Goal: Browse casually: Explore the website without a specific task or goal

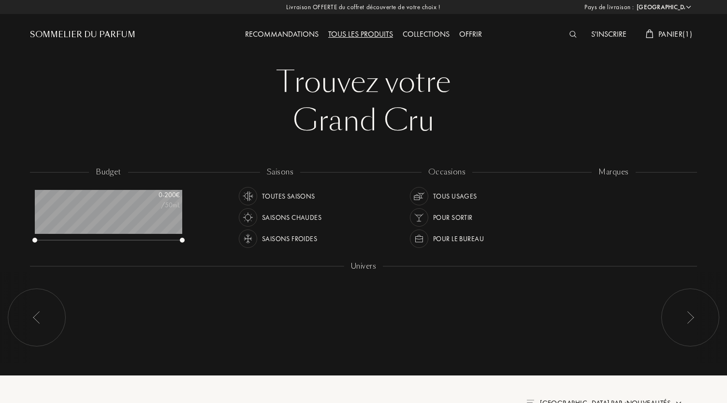
select select "FR"
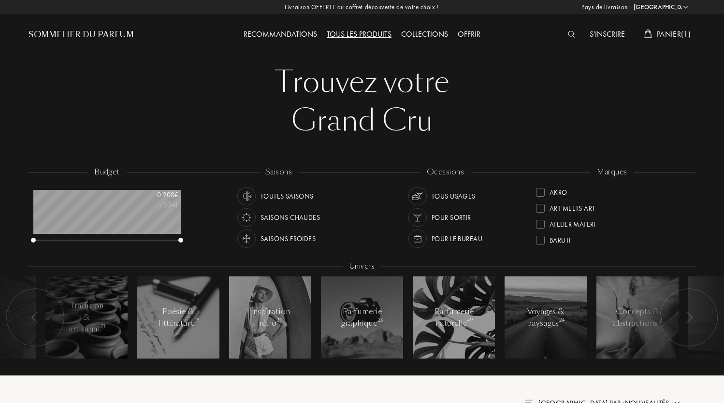
scroll to position [48, 147]
click at [673, 36] on span "Panier ( 1 )" at bounding box center [674, 34] width 34 height 10
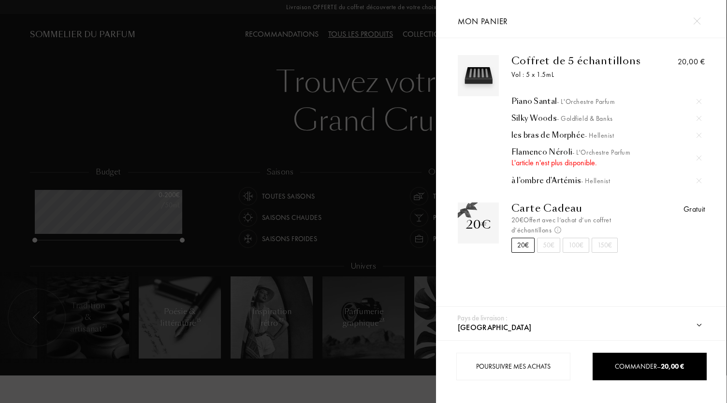
click at [318, 102] on div at bounding box center [218, 201] width 436 height 403
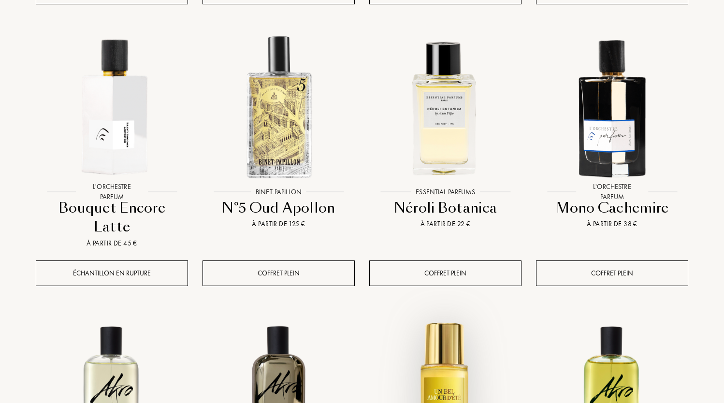
scroll to position [706, 0]
click at [609, 260] on div "Coffret plein" at bounding box center [612, 273] width 152 height 26
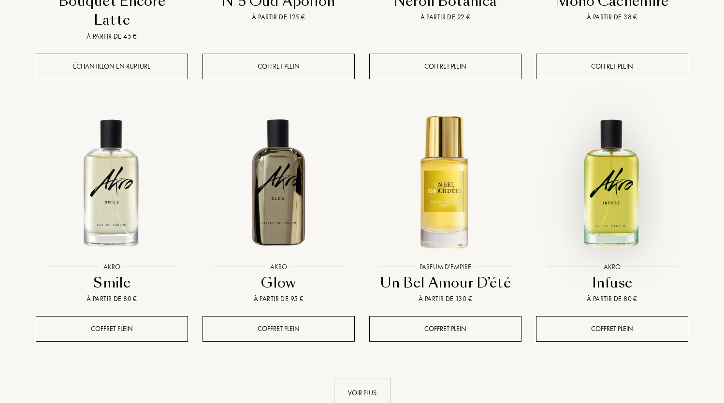
scroll to position [913, 0]
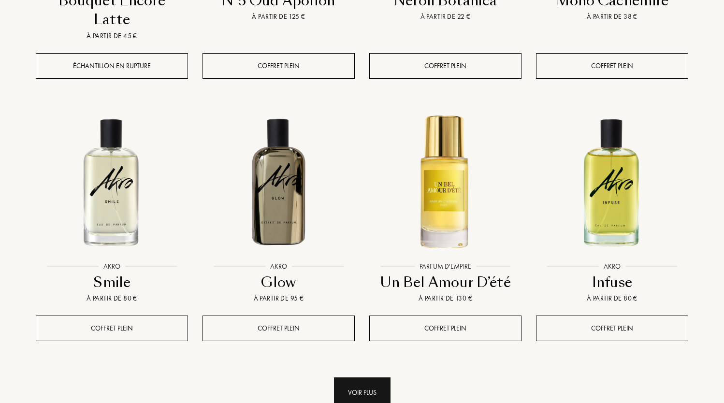
click at [372, 378] on div "Voir plus" at bounding box center [362, 393] width 57 height 30
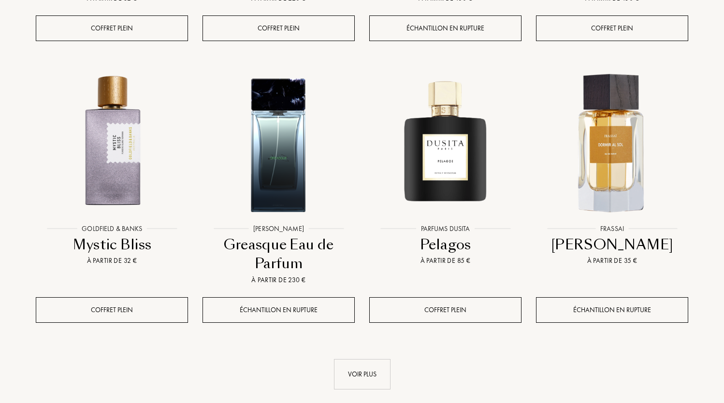
scroll to position [1784, 0]
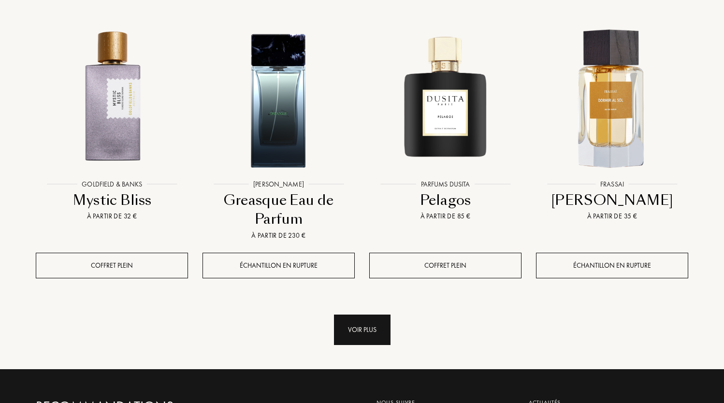
click at [354, 315] on div "Voir plus" at bounding box center [362, 330] width 57 height 30
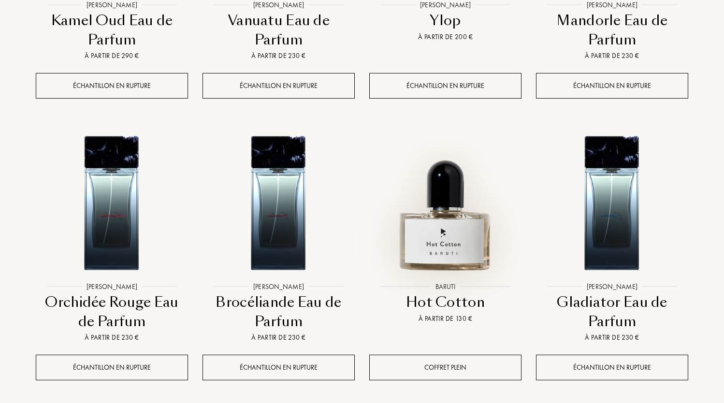
scroll to position [2536, 0]
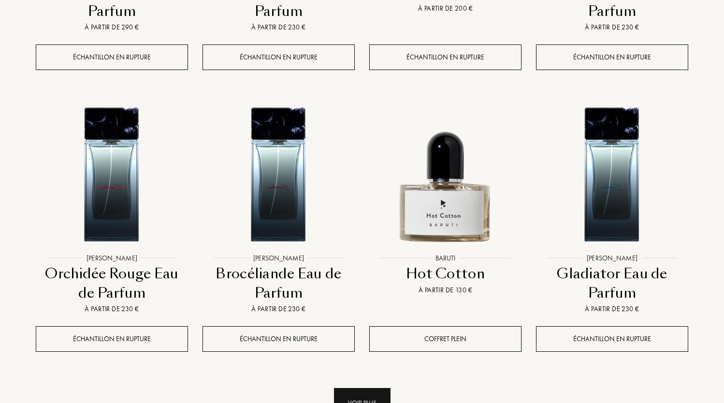
click at [367, 388] on div "Voir plus" at bounding box center [362, 403] width 57 height 30
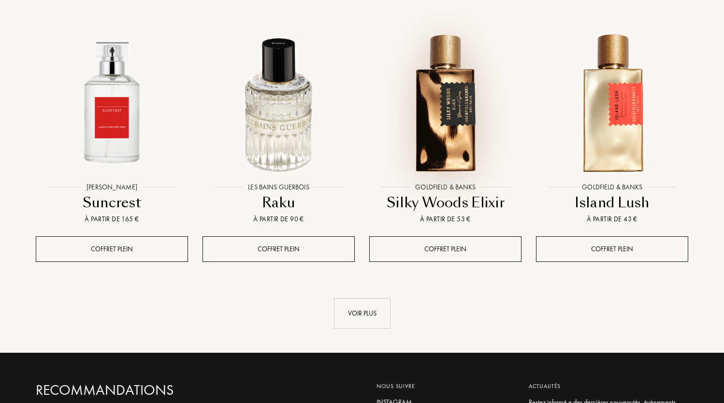
scroll to position [3416, 0]
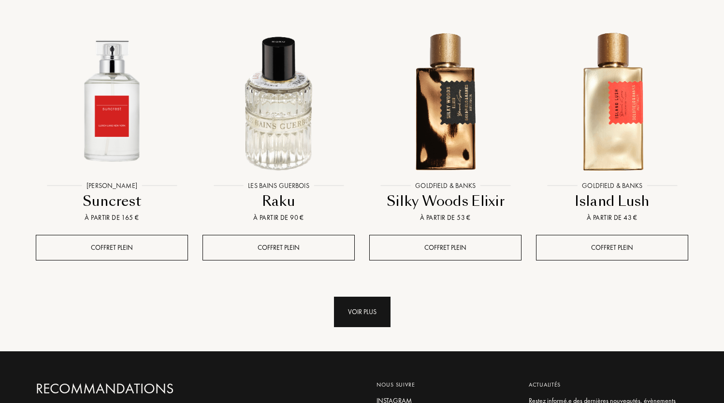
click at [361, 297] on div "Voir plus" at bounding box center [362, 312] width 57 height 30
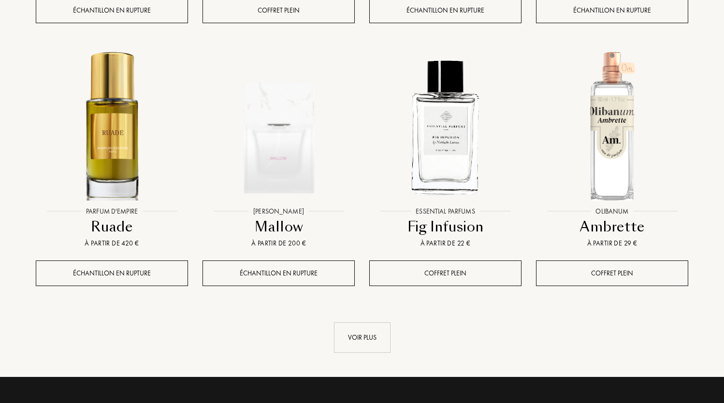
scroll to position [4245, 0]
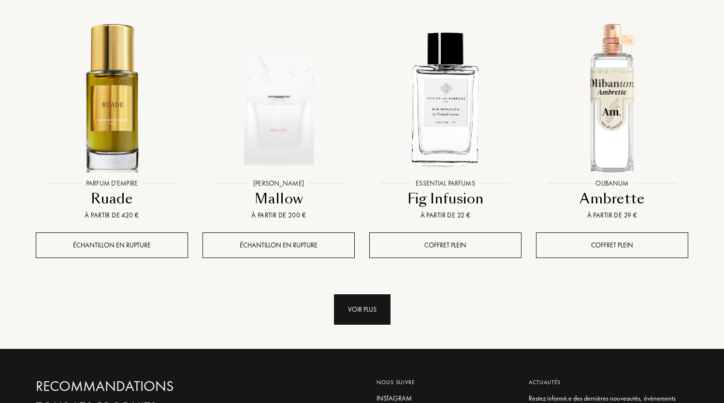
click at [374, 294] on div "Voir plus" at bounding box center [362, 309] width 57 height 30
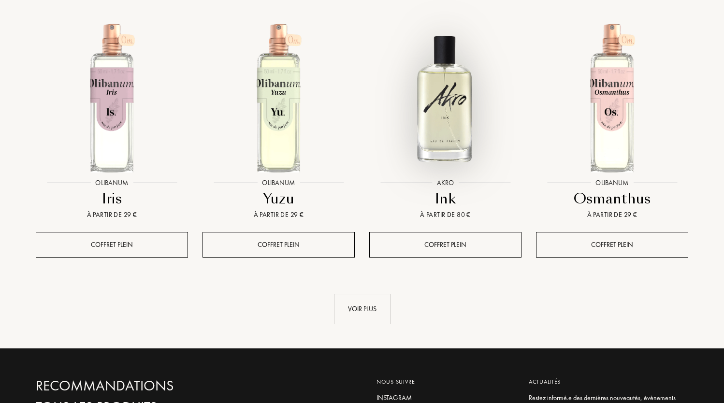
scroll to position [5034, 0]
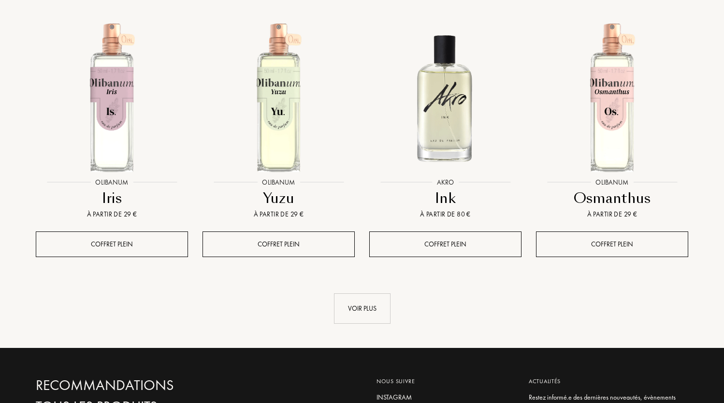
click at [374, 293] on div "Voir plus" at bounding box center [362, 308] width 57 height 30
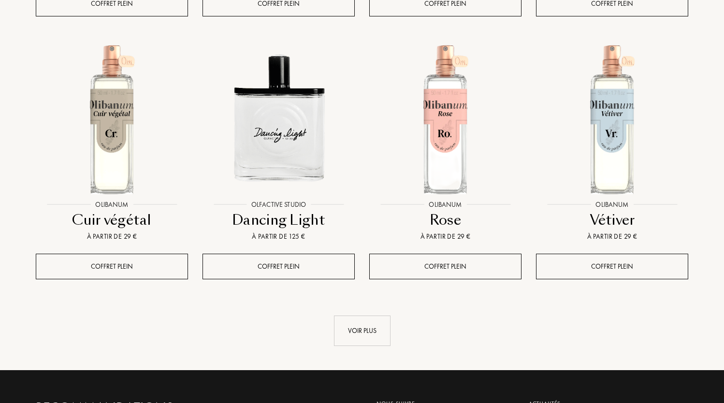
scroll to position [5819, 0]
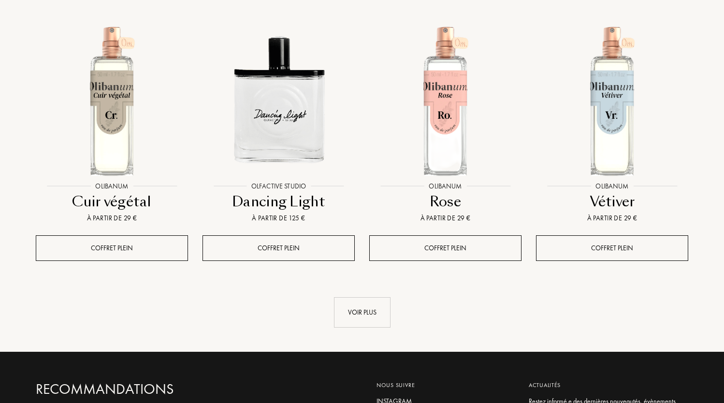
click at [374, 297] on div "Voir plus" at bounding box center [362, 312] width 57 height 30
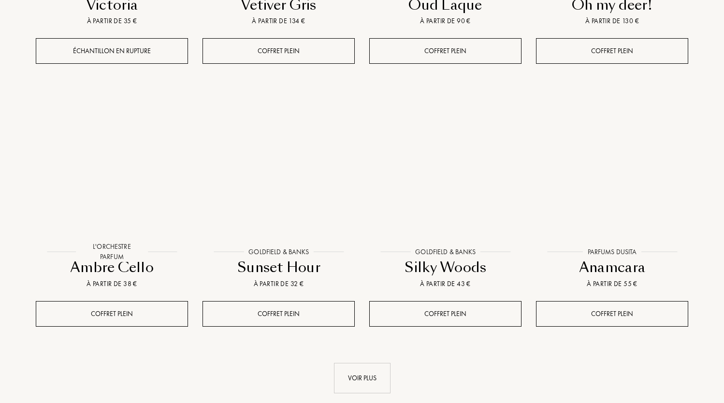
scroll to position [6542, 0]
